Goal: Task Accomplishment & Management: Manage account settings

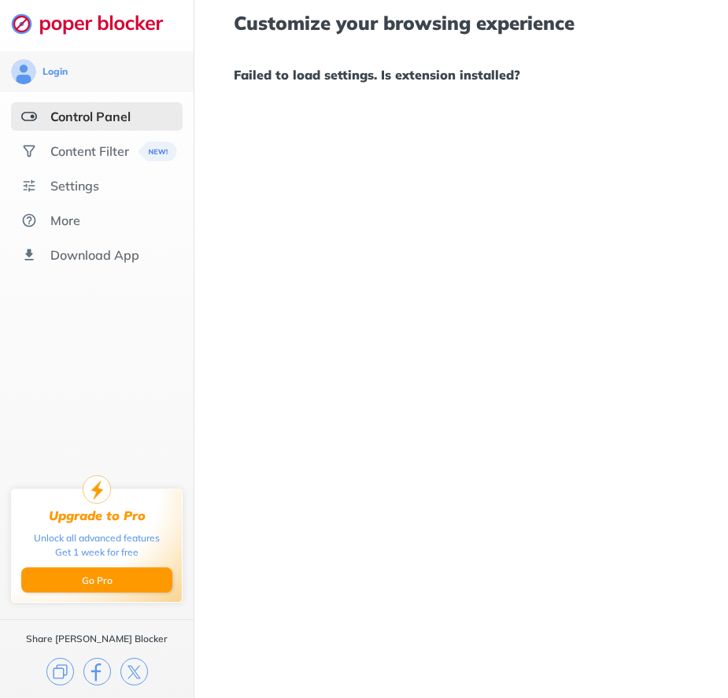
click at [108, 116] on div "Control Panel" at bounding box center [90, 117] width 80 height 16
click at [101, 150] on div "Content Filter" at bounding box center [89, 151] width 79 height 16
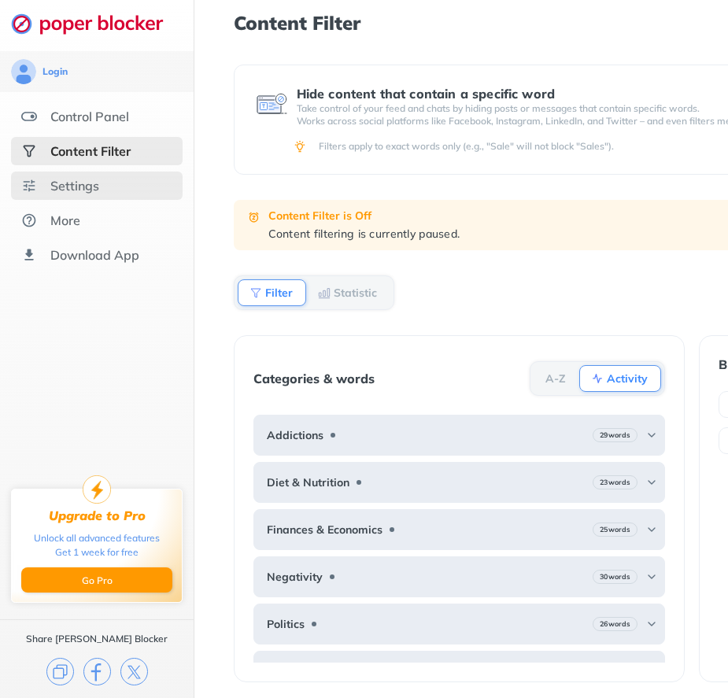
click at [124, 172] on div "Settings" at bounding box center [97, 186] width 172 height 28
